Goal: Obtain resource: Obtain resource

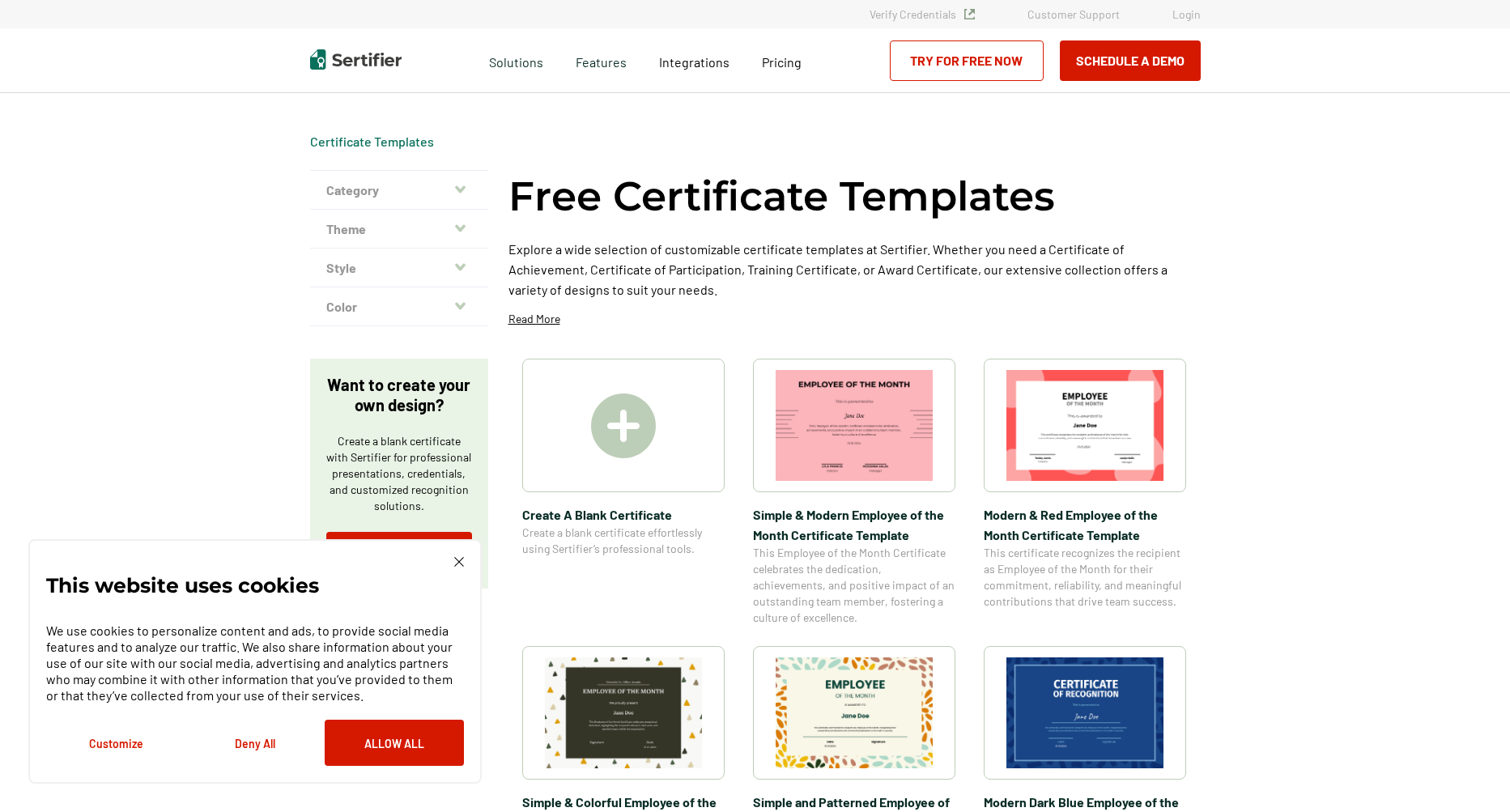
click at [463, 185] on icon "button" at bounding box center [461, 189] width 11 height 13
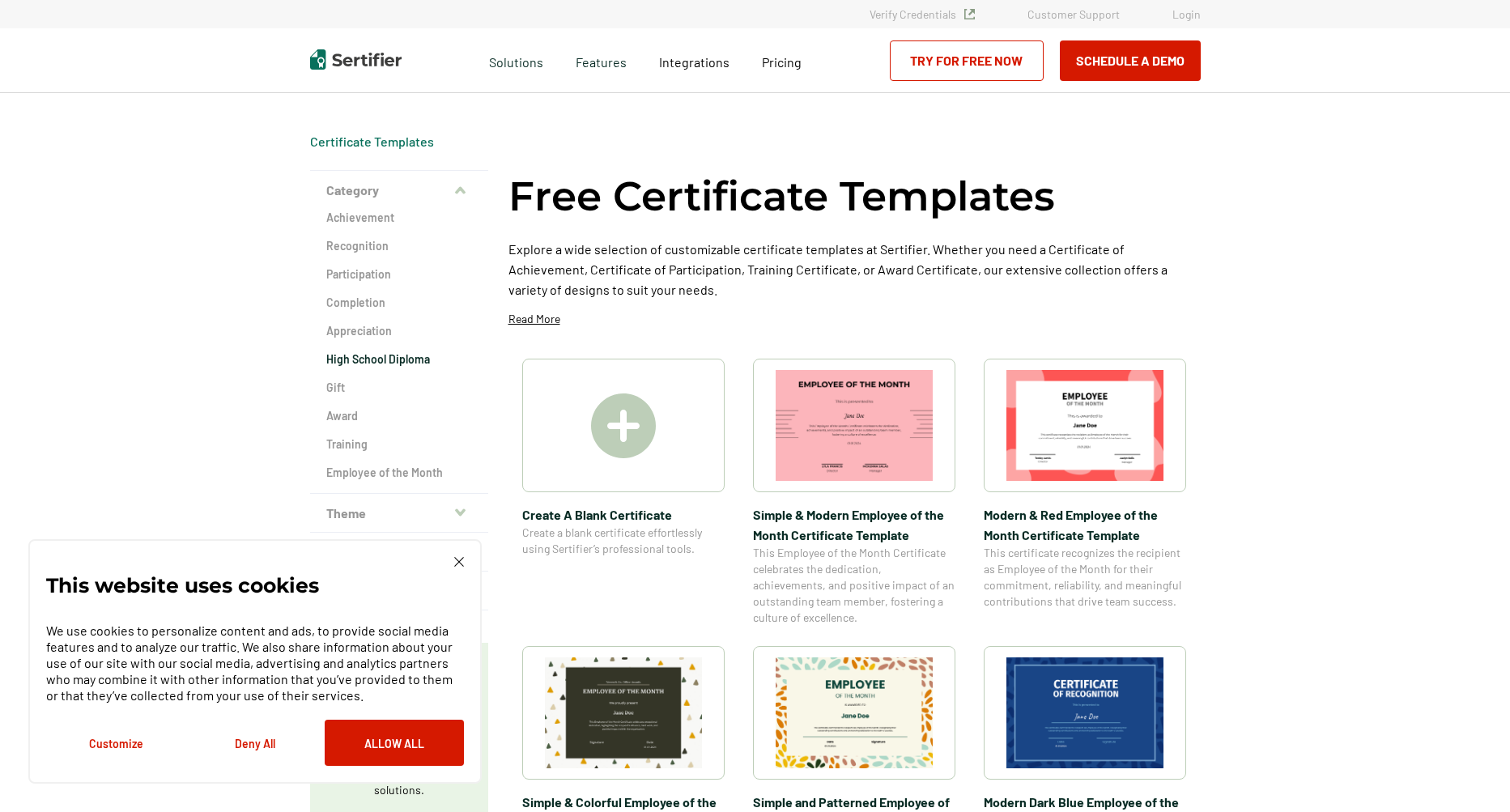
click at [399, 360] on h2 "High School Diploma" at bounding box center [399, 360] width 146 height 16
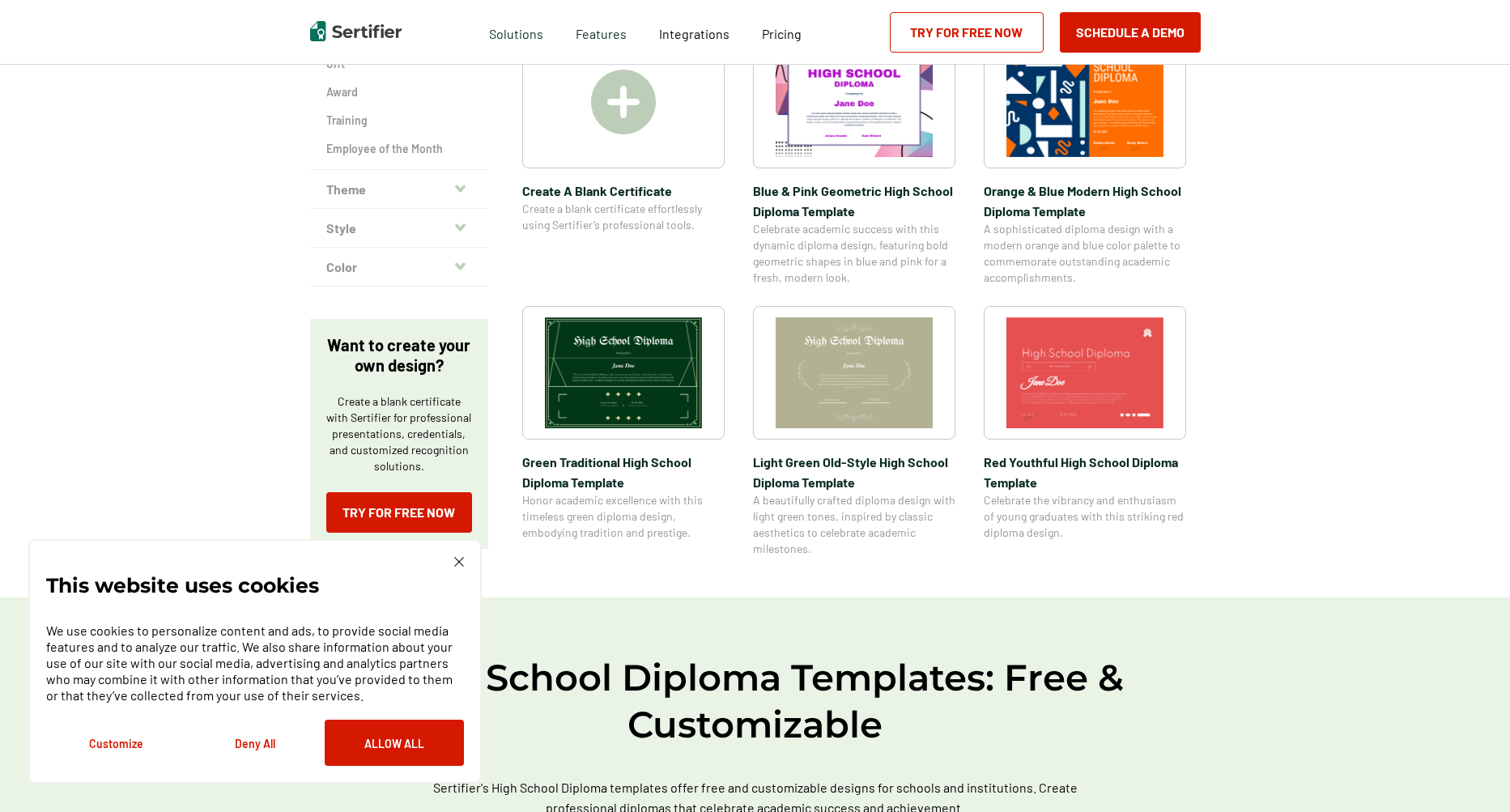
scroll to position [162, 0]
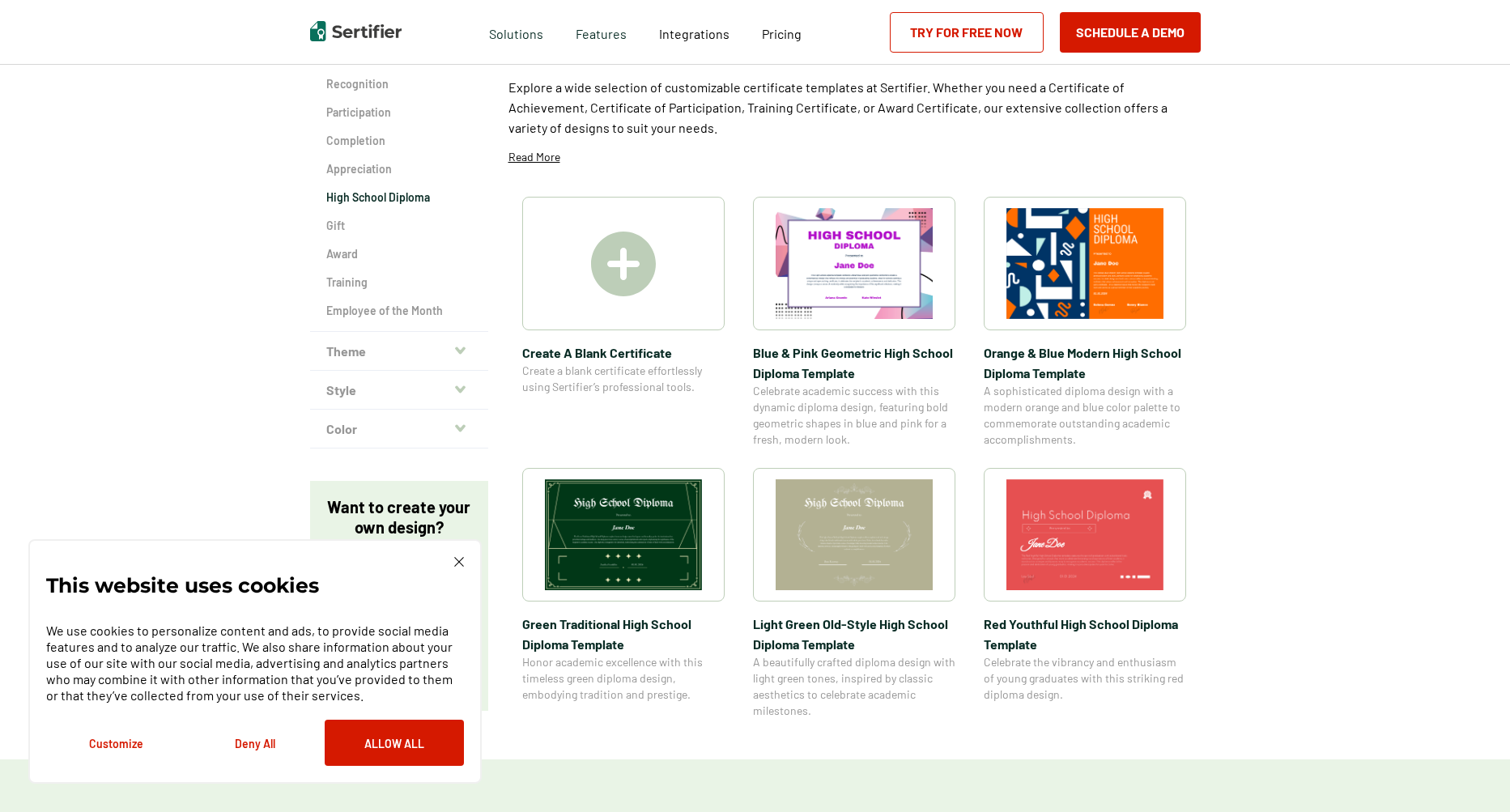
click at [833, 527] on img at bounding box center [854, 534] width 157 height 111
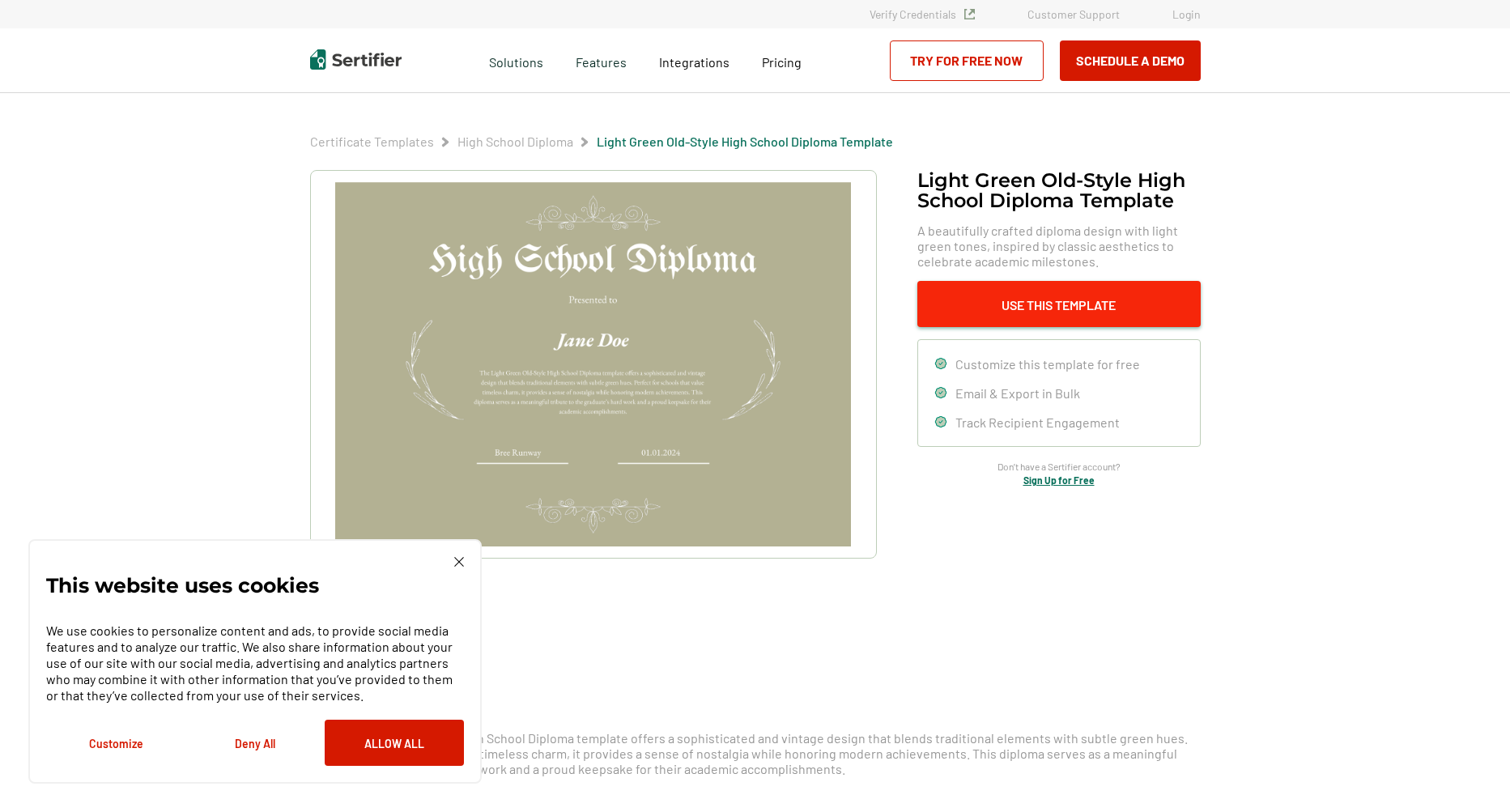
click at [977, 312] on button "Use This Template" at bounding box center [1058, 304] width 283 height 46
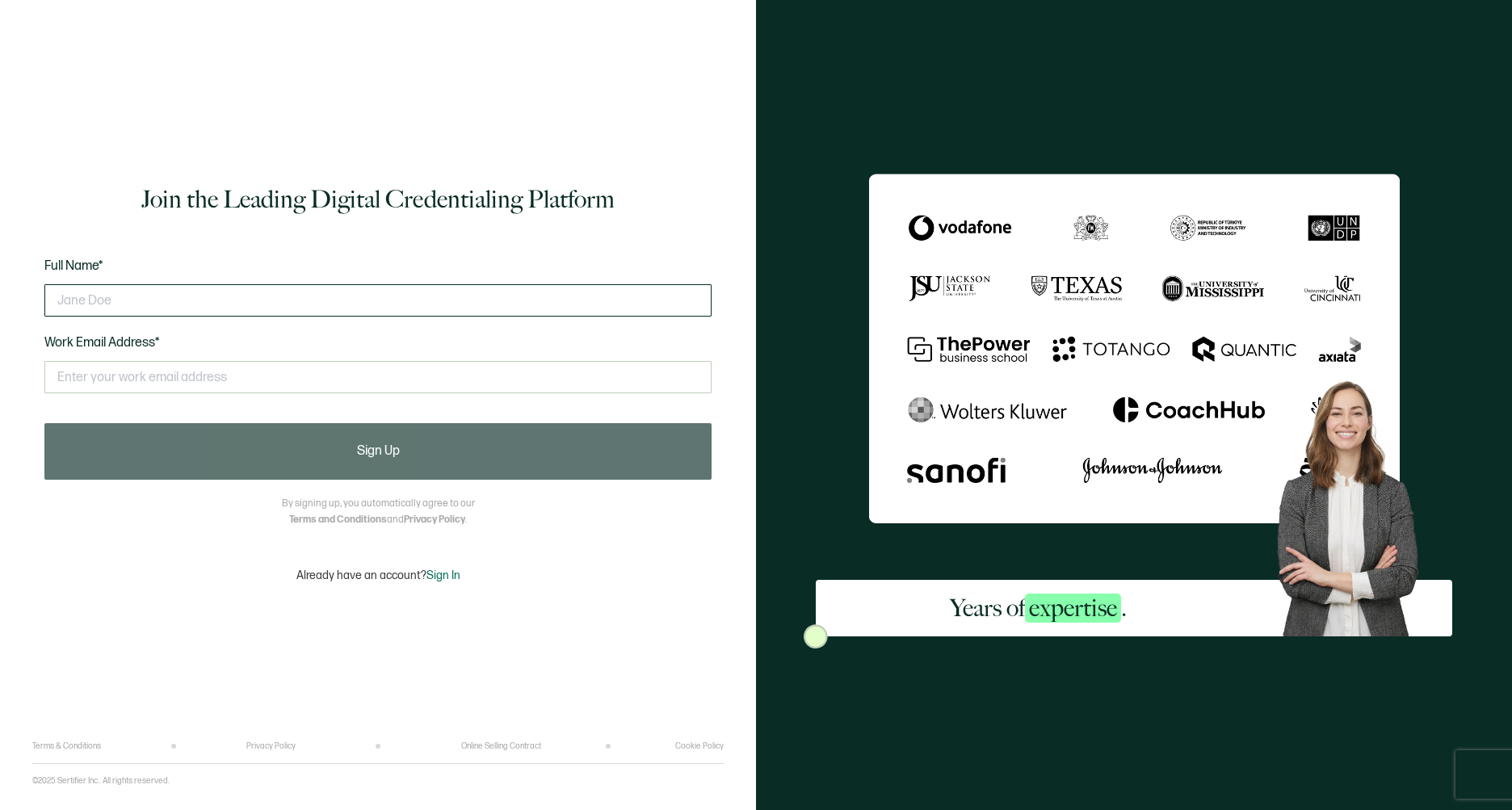
click at [249, 298] on input "text" at bounding box center [378, 300] width 667 height 32
type input "[PERSON_NAME]"
click at [178, 362] on input "text" at bounding box center [378, 377] width 667 height 32
type input "[EMAIL_ADDRESS][PERSON_NAME][DOMAIN_NAME]"
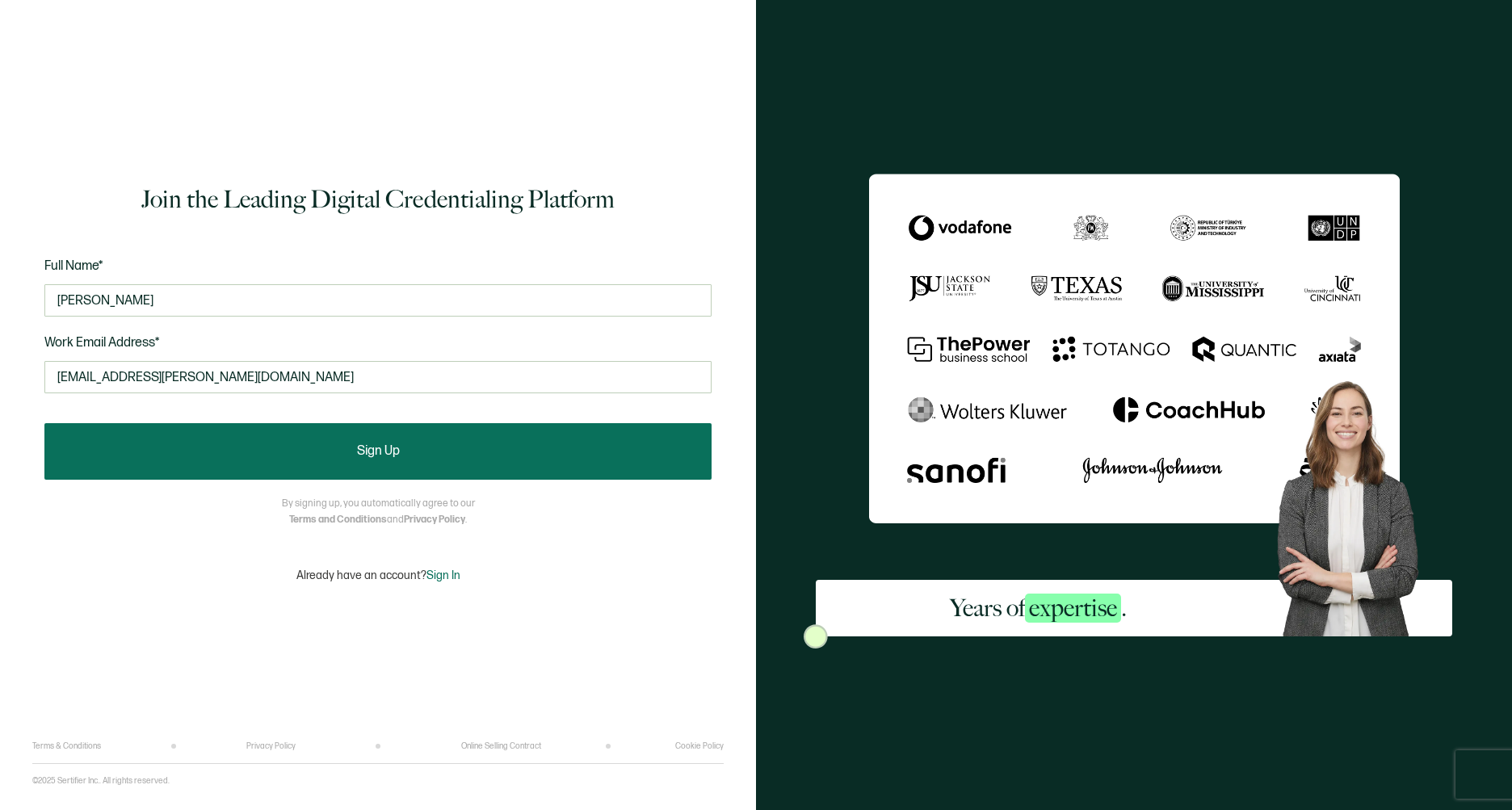
click at [295, 447] on button "Sign Up" at bounding box center [378, 451] width 667 height 57
